Goal: Check status: Check status

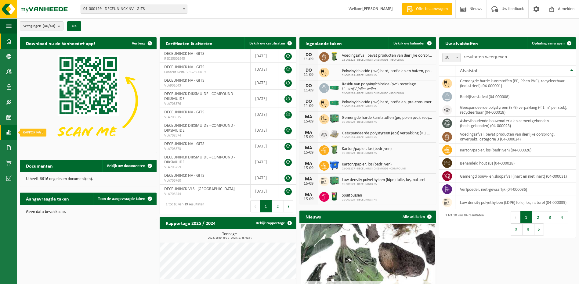
click at [11, 132] on span at bounding box center [8, 132] width 5 height 15
click at [47, 147] on span "In lijstvorm" at bounding box center [45, 146] width 21 height 12
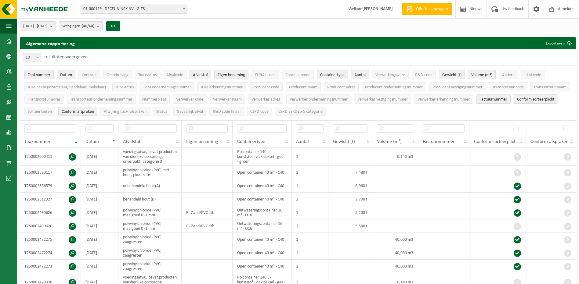
click at [102, 26] on b "submit" at bounding box center [99, 26] width 5 height 9
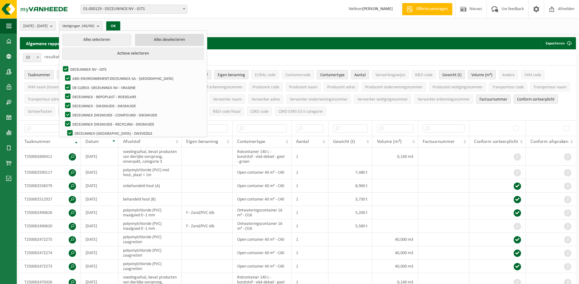
click at [156, 41] on button "Alles deselecteren" at bounding box center [169, 40] width 69 height 12
checkbox input "false"
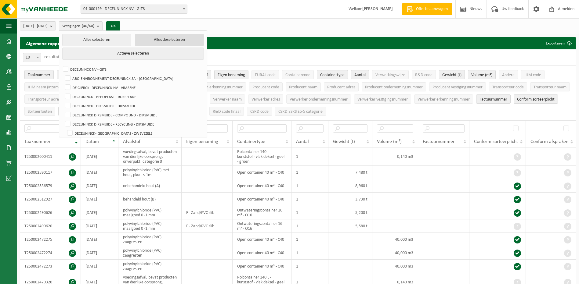
checkbox input "false"
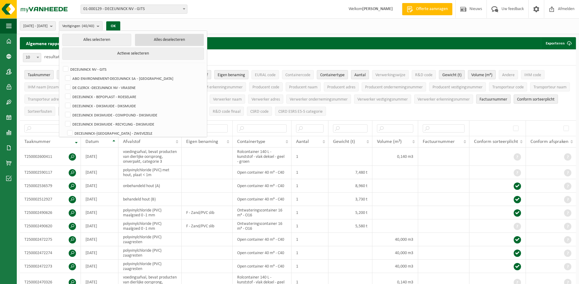
checkbox input "false"
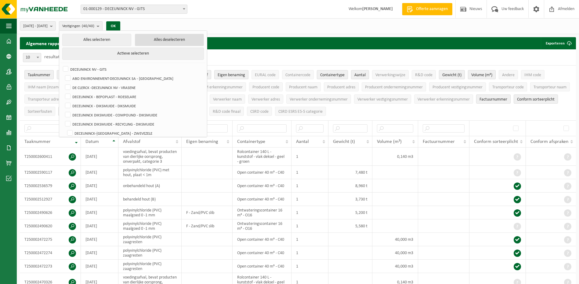
checkbox input "false"
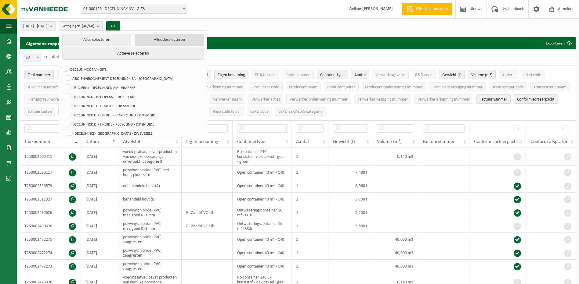
checkbox input "false"
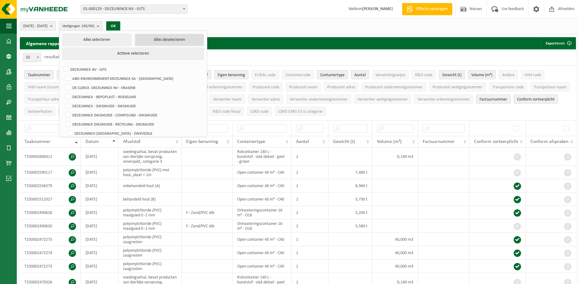
checkbox input "false"
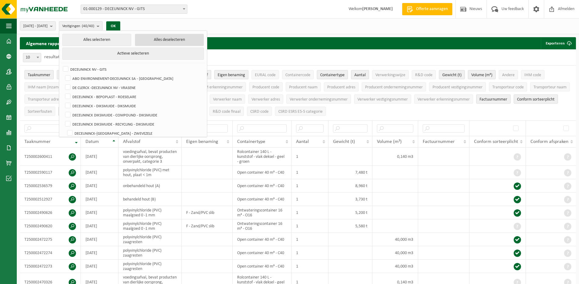
checkbox input "false"
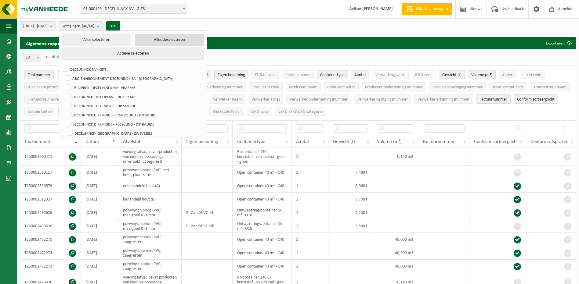
checkbox input "false"
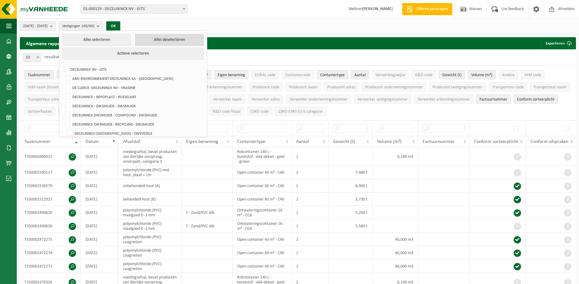
checkbox input "false"
click at [82, 69] on label "DECEUNINCK NV - GITS" at bounding box center [133, 69] width 142 height 9
click at [61, 65] on input "DECEUNINCK NV - GITS" at bounding box center [60, 64] width 0 height 0
checkbox input "true"
click at [118, 27] on button "OK" at bounding box center [111, 26] width 14 height 10
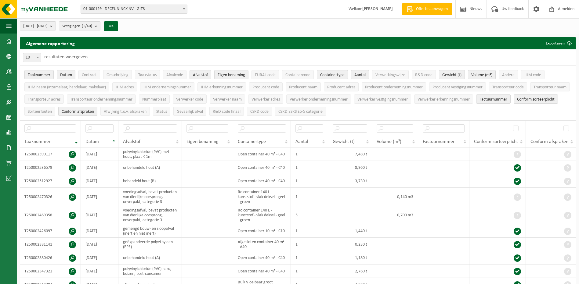
click at [56, 26] on button "[DATE] - [DATE]" at bounding box center [38, 25] width 36 height 9
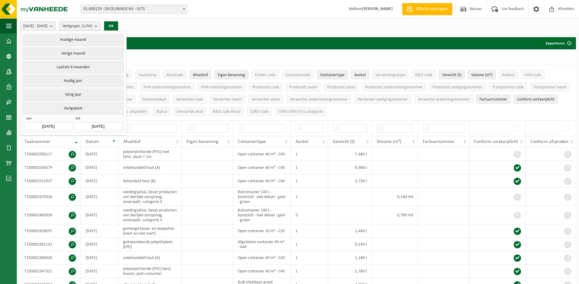
click at [73, 73] on li "Laatste 6 maanden" at bounding box center [73, 68] width 103 height 14
click at [71, 81] on button "Huidig jaar" at bounding box center [73, 81] width 101 height 12
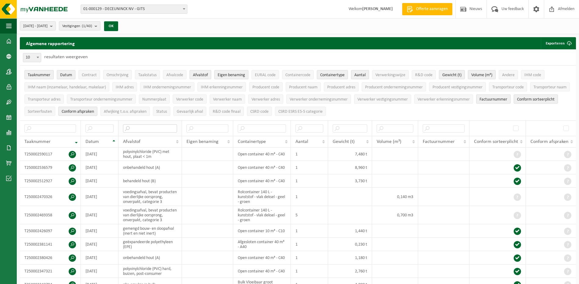
click at [138, 127] on input "text" at bounding box center [150, 128] width 54 height 8
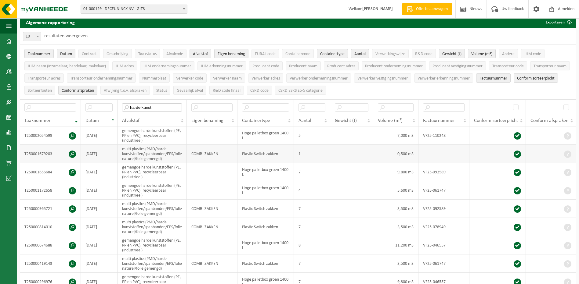
scroll to position [30, 0]
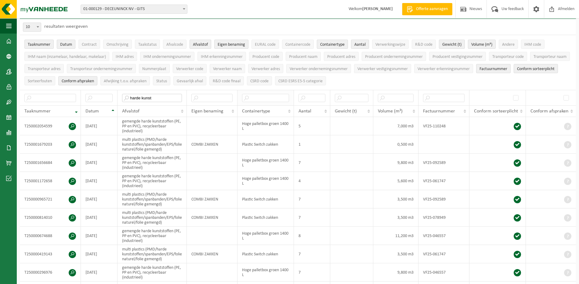
type input "harde kunst"
click at [264, 98] on input "text" at bounding box center [265, 98] width 47 height 8
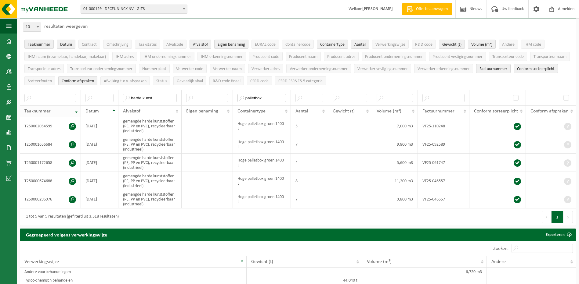
type input "palletbox"
click at [162, 96] on input "harde kunst" at bounding box center [150, 98] width 54 height 8
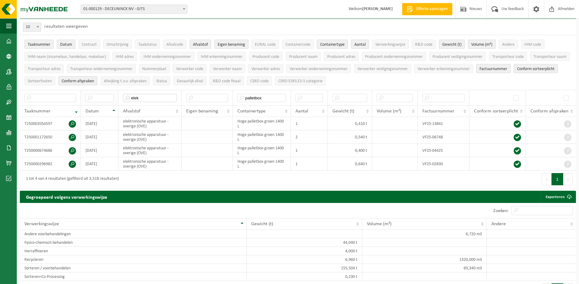
drag, startPoint x: 154, startPoint y: 97, endPoint x: 99, endPoint y: 93, distance: 55.4
click at [99, 93] on tr "elek palletbox" at bounding box center [298, 98] width 556 height 16
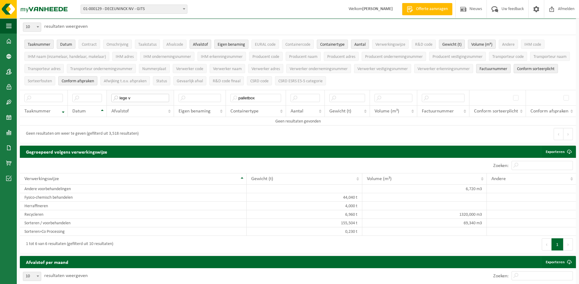
type input "lege"
drag, startPoint x: 151, startPoint y: 96, endPoint x: 93, endPoint y: 95, distance: 58.0
click at [93, 95] on tr "lege palletbox" at bounding box center [298, 98] width 556 height 16
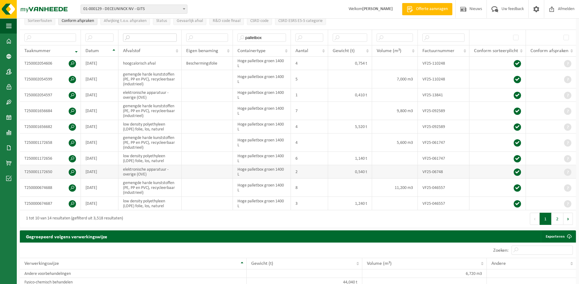
scroll to position [91, 0]
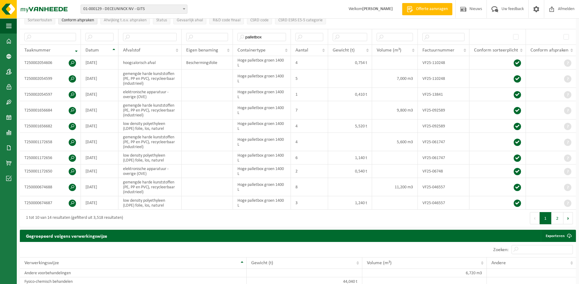
click at [555, 218] on button "2" at bounding box center [557, 218] width 12 height 12
